Goal: Information Seeking & Learning: Learn about a topic

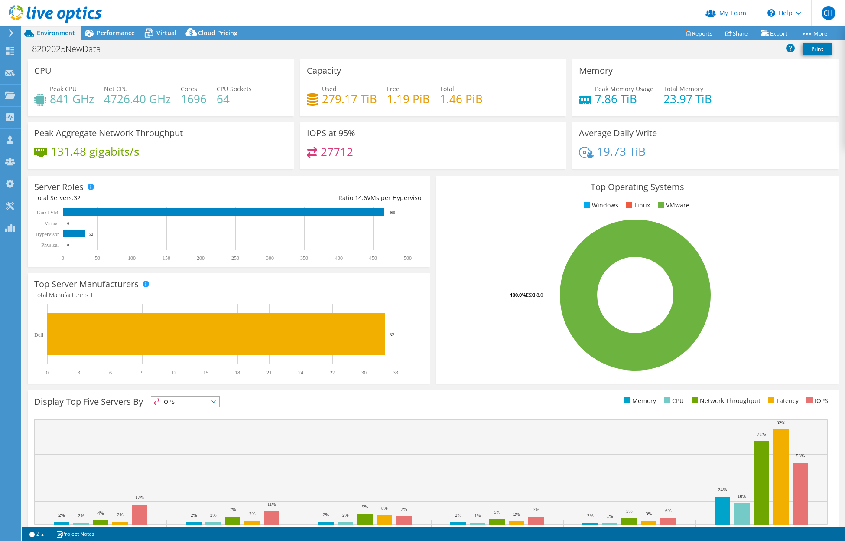
select select "USD"
click at [462, 43] on div "8202025NewData Print" at bounding box center [434, 49] width 824 height 16
click at [424, 52] on div "8202025NewData Print" at bounding box center [434, 49] width 824 height 16
click at [368, 50] on div "8202025NewData Print" at bounding box center [434, 49] width 824 height 16
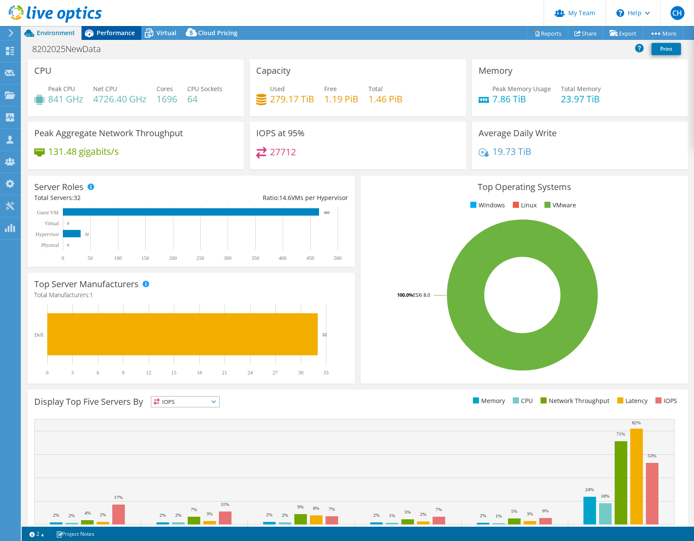
click at [114, 32] on span "Performance" at bounding box center [116, 33] width 38 height 8
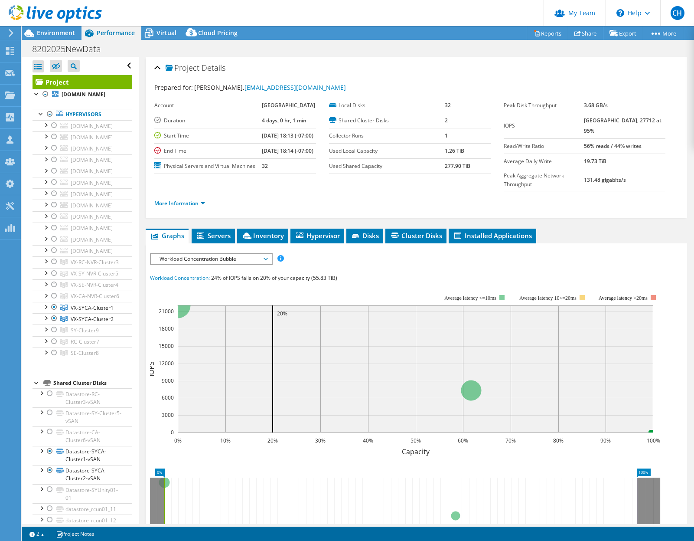
click at [188, 257] on span "Workload Concentration Bubble" at bounding box center [210, 259] width 111 height 10
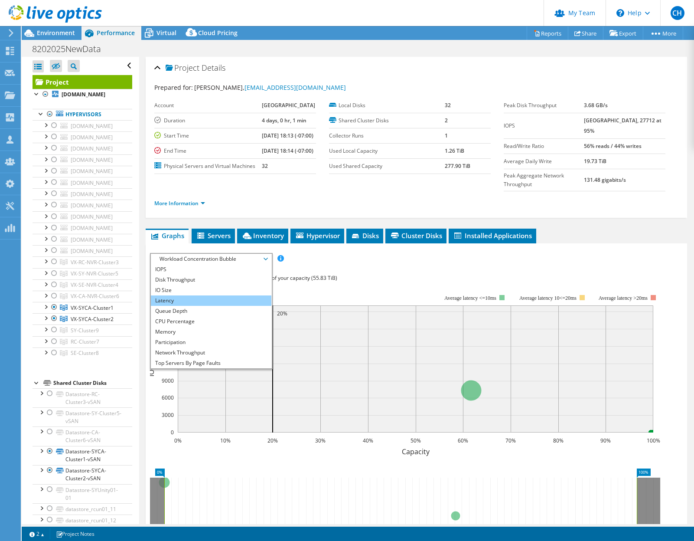
click at [190, 302] on li "Latency" at bounding box center [211, 300] width 120 height 10
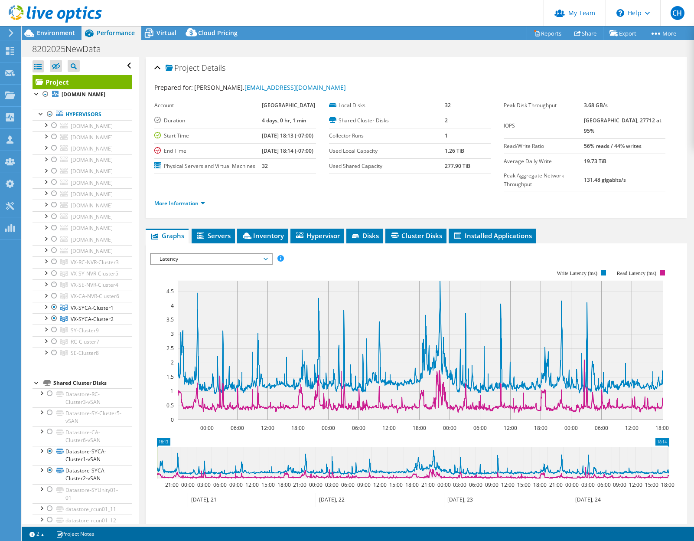
click at [203, 261] on span "Latency" at bounding box center [210, 259] width 111 height 10
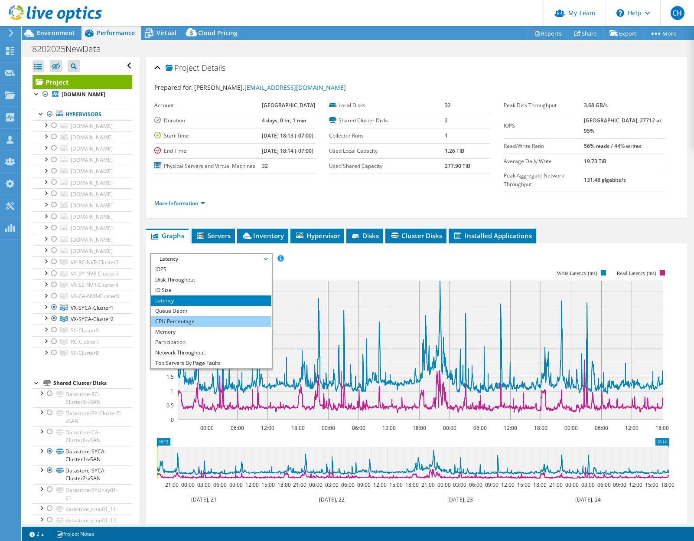
click at [218, 320] on li "CPU Percentage" at bounding box center [211, 321] width 120 height 10
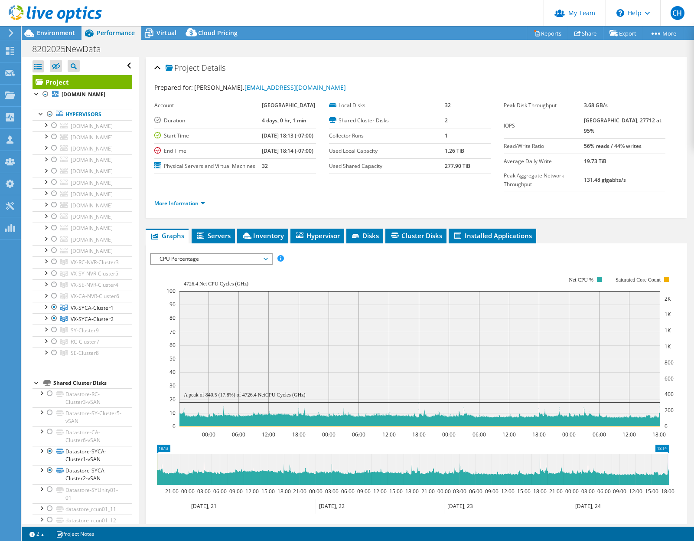
drag, startPoint x: 362, startPoint y: 62, endPoint x: 346, endPoint y: 61, distance: 16.1
click at [362, 62] on div "Project Details" at bounding box center [416, 68] width 524 height 19
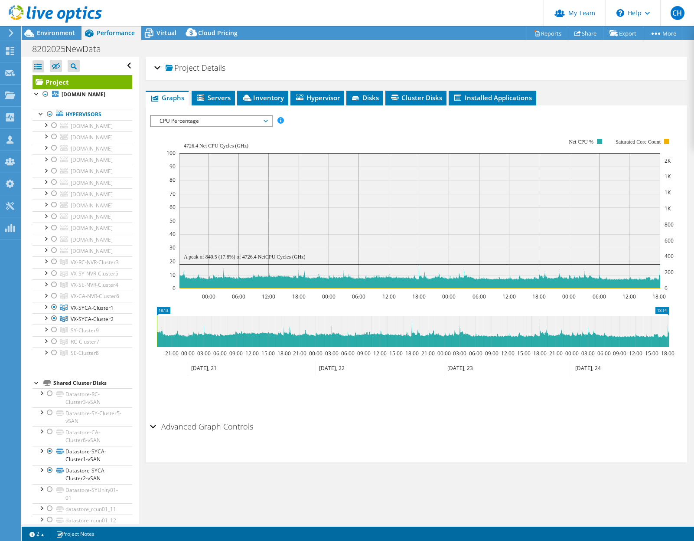
click at [322, 63] on div "Project Details" at bounding box center [416, 68] width 524 height 19
